Goal: Information Seeking & Learning: Find specific fact

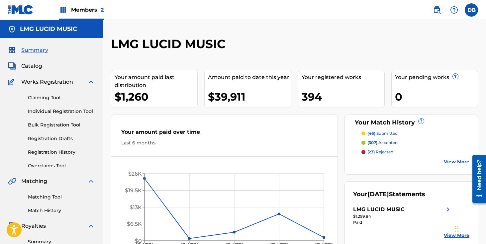
click at [436, 13] on img at bounding box center [437, 10] width 8 height 8
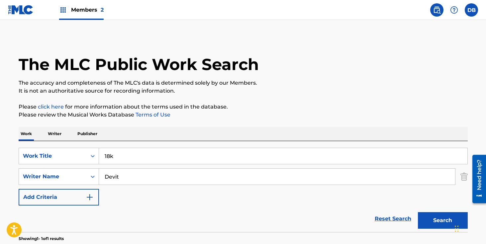
click at [141, 158] on input "18k" at bounding box center [283, 156] width 369 height 16
type input "1"
type input "[PERSON_NAME]"
click at [143, 176] on input "Devit" at bounding box center [277, 177] width 356 height 16
click at [434, 225] on button "Search" at bounding box center [443, 220] width 50 height 17
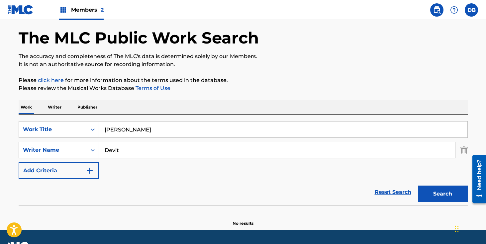
scroll to position [44, 0]
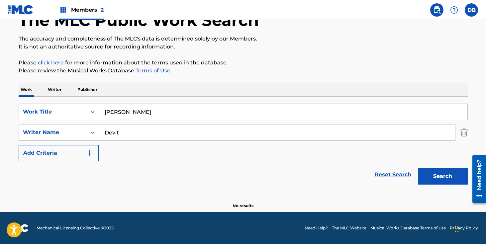
click at [447, 181] on button "Search" at bounding box center [443, 176] width 50 height 17
click at [215, 139] on input "Devit" at bounding box center [277, 133] width 356 height 16
